Goal: Task Accomplishment & Management: Complete application form

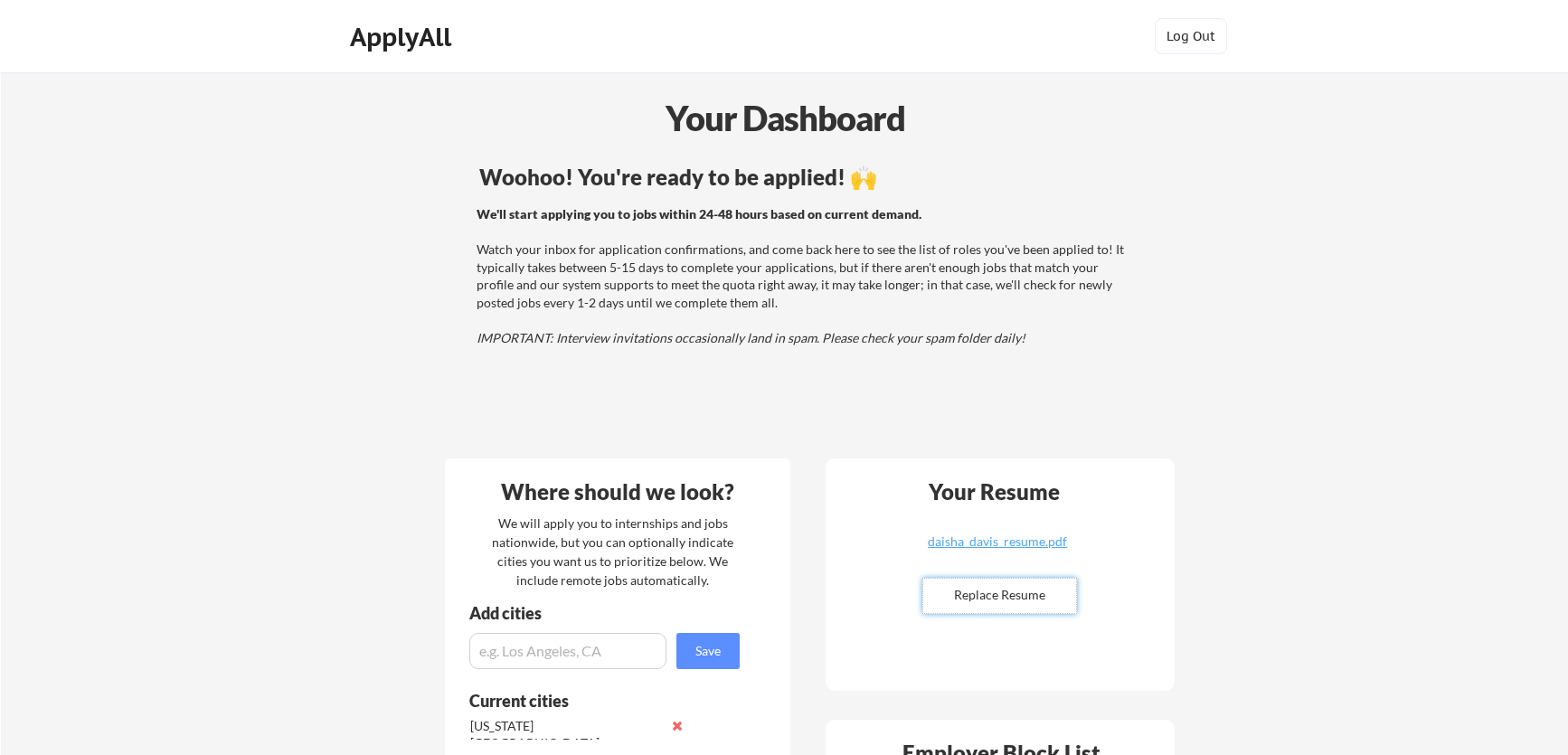
click at [994, 596] on input "file" at bounding box center [1000, 595] width 153 height 34
type input "C:\fakepath\daisha_davis_resume.pdf"
click at [1046, 537] on div "daisha_davis_resume.pdf" at bounding box center [997, 541] width 215 height 12
click at [1030, 541] on div "daisha_davis_resume.pdf" at bounding box center [997, 541] width 215 height 12
